Goal: Task Accomplishment & Management: Use online tool/utility

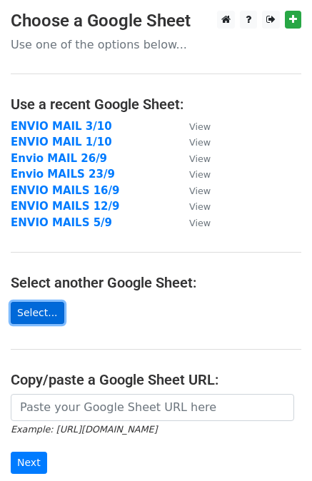
click at [45, 317] on link "Select..." at bounding box center [37, 313] width 53 height 22
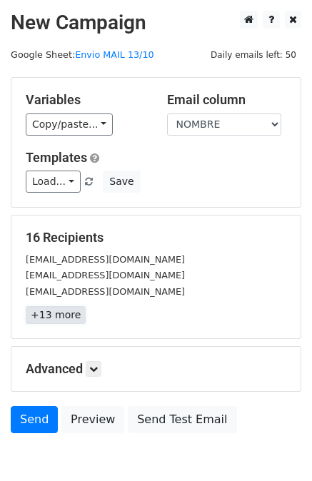
click at [46, 322] on link "+13 more" at bounding box center [56, 315] width 60 height 18
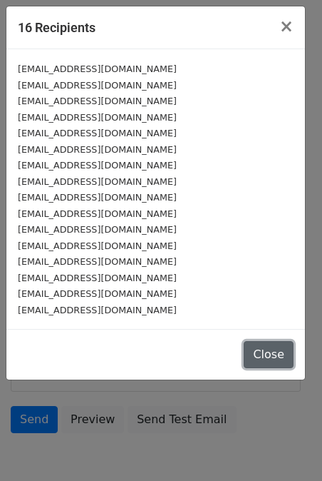
click at [271, 346] on button "Close" at bounding box center [269, 354] width 50 height 27
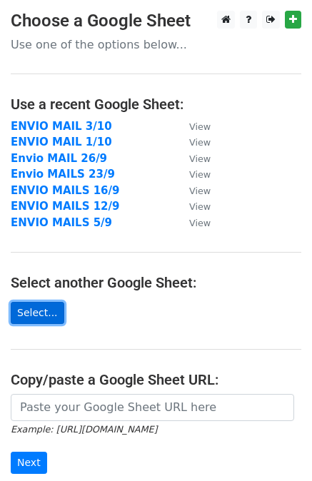
click at [48, 312] on link "Select..." at bounding box center [37, 313] width 53 height 22
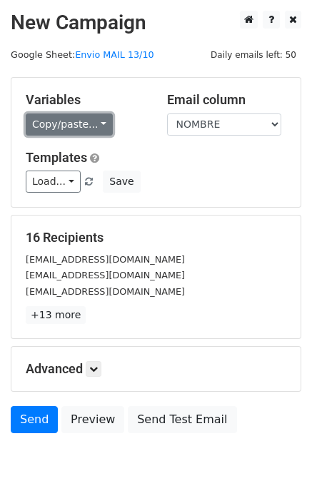
click at [83, 123] on link "Copy/paste..." at bounding box center [69, 124] width 87 height 22
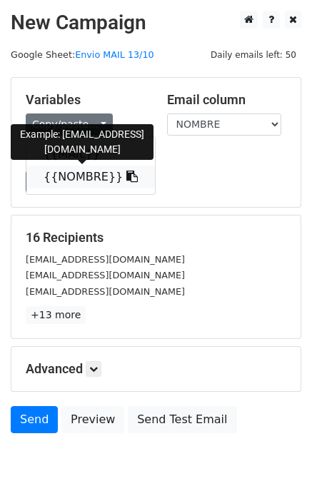
click at [62, 184] on link "{{NOMBRE}}" at bounding box center [90, 176] width 128 height 23
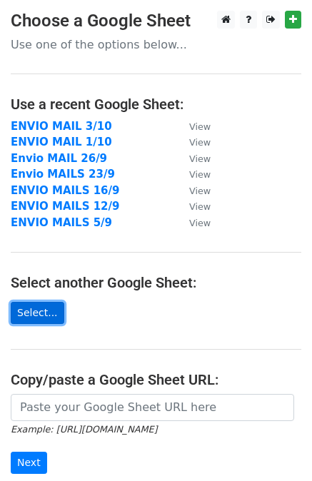
click at [37, 312] on link "Select..." at bounding box center [37, 313] width 53 height 22
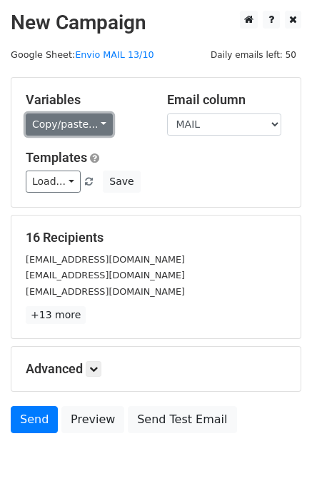
click at [63, 115] on link "Copy/paste..." at bounding box center [69, 124] width 87 height 22
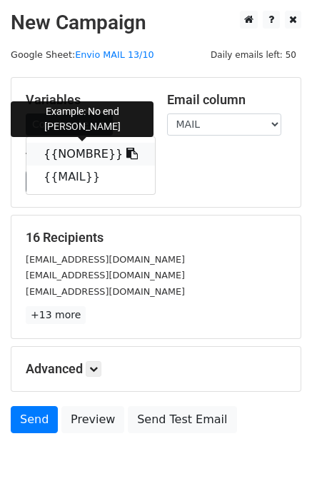
click at [50, 157] on link "{{NOMBRE}}" at bounding box center [90, 154] width 128 height 23
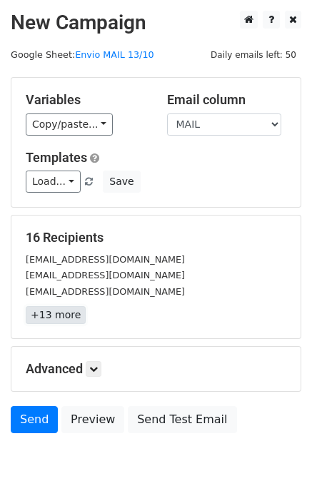
click at [53, 315] on link "+13 more" at bounding box center [56, 315] width 60 height 18
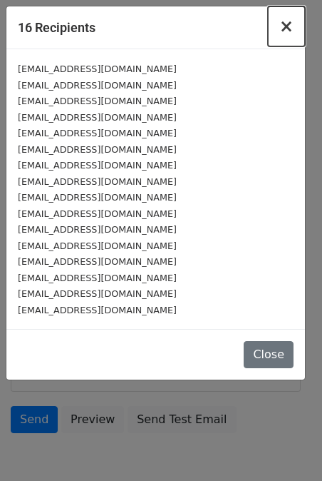
click at [289, 36] on span "×" at bounding box center [287, 26] width 14 height 20
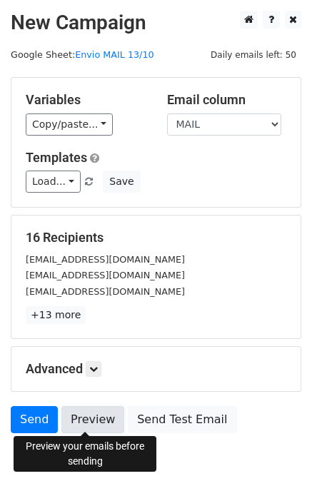
click at [83, 418] on link "Preview" at bounding box center [92, 419] width 63 height 27
click at [101, 428] on link "Preview" at bounding box center [92, 419] width 63 height 27
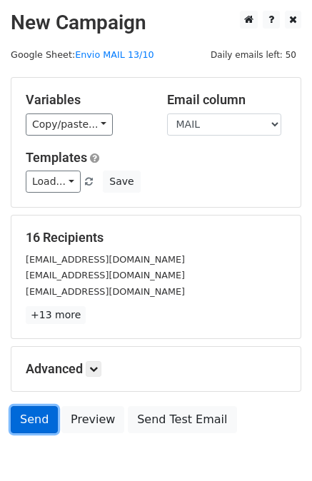
click at [40, 414] on link "Send" at bounding box center [34, 419] width 47 height 27
